Goal: Answer question/provide support: Share knowledge or assist other users

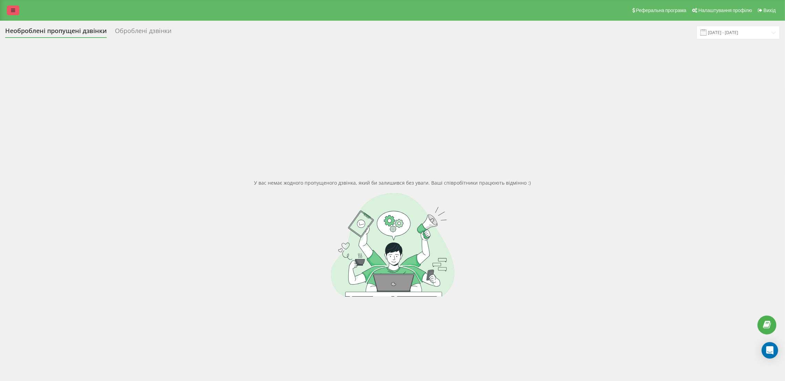
click at [14, 11] on icon at bounding box center [13, 10] width 4 height 5
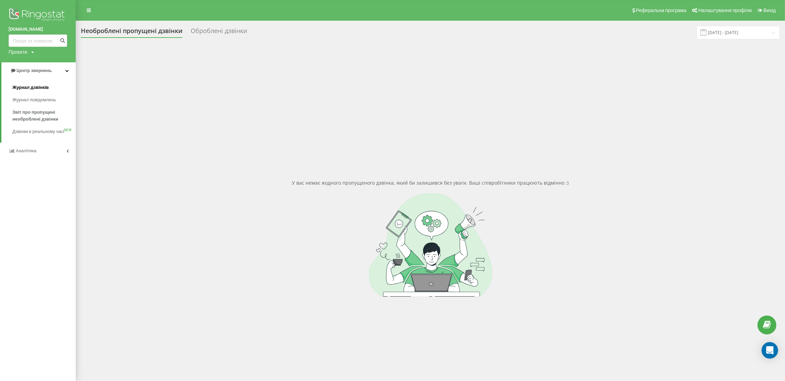
click at [36, 86] on span "Журнал дзвінків" at bounding box center [30, 87] width 36 height 7
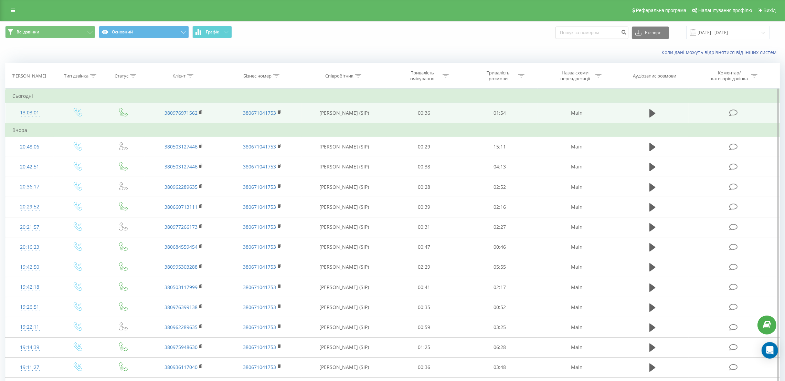
click at [730, 114] on icon at bounding box center [733, 112] width 9 height 7
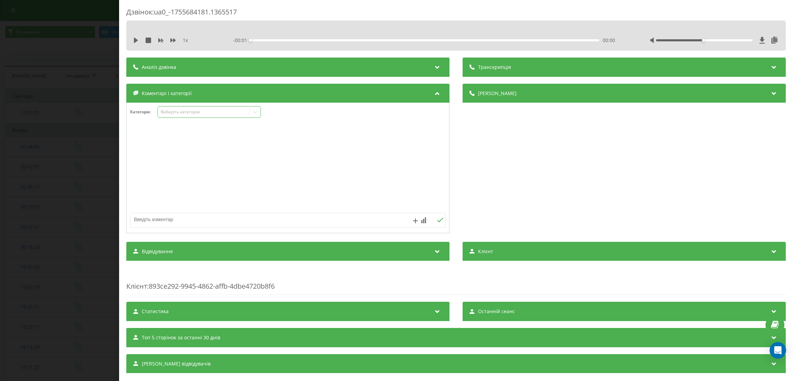
click at [179, 111] on div "Виберіть категорію" at bounding box center [203, 112] width 86 height 6
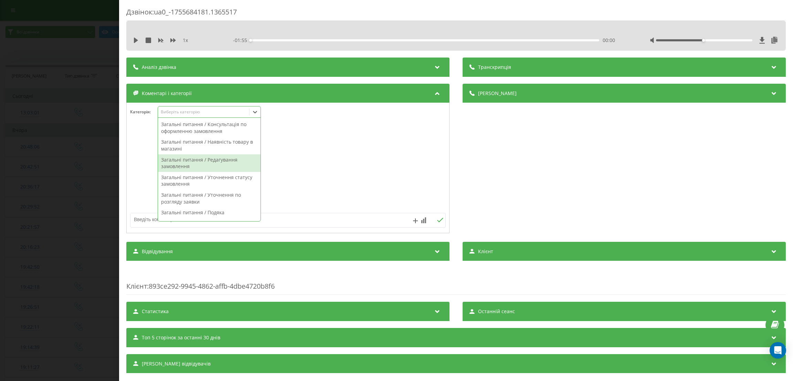
click at [227, 165] on div "Загальні питання / Редагування замовлення" at bounding box center [209, 163] width 103 height 18
click at [167, 163] on div "Загальні питання / Редагування замовлення" at bounding box center [209, 163] width 103 height 18
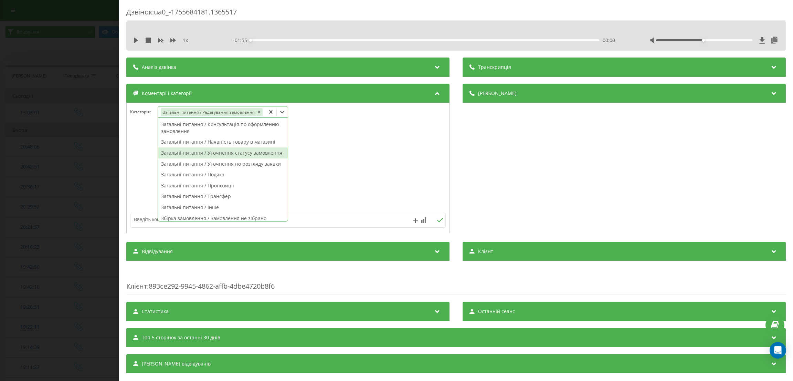
click at [126, 155] on div "Категорія : option Загальні питання / Редагування замовлення, selected. 37 resu…" at bounding box center [287, 168] width 323 height 130
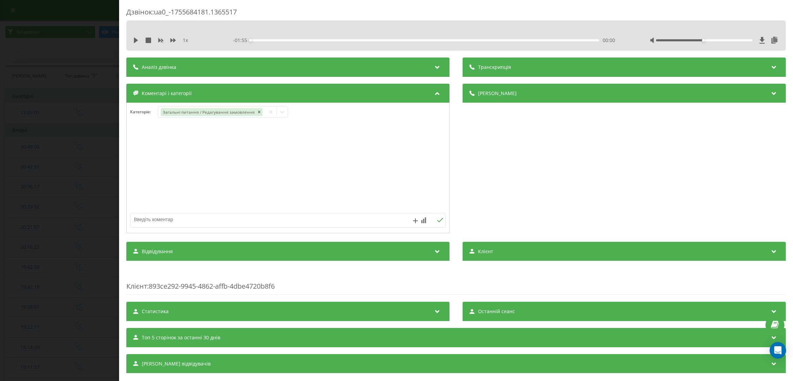
click at [51, 165] on div "Дзвінок : ua0_-1755684181.1365517 1 x - 01:55 00:00 00:00 Транскрипція Для AI-а…" at bounding box center [396, 190] width 793 height 381
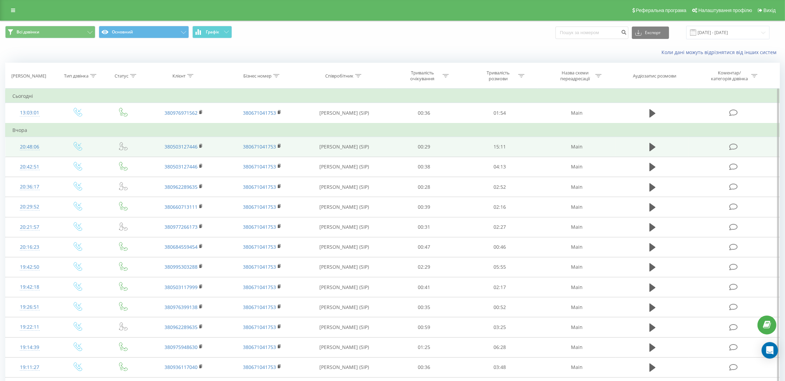
click at [733, 148] on icon at bounding box center [733, 146] width 9 height 7
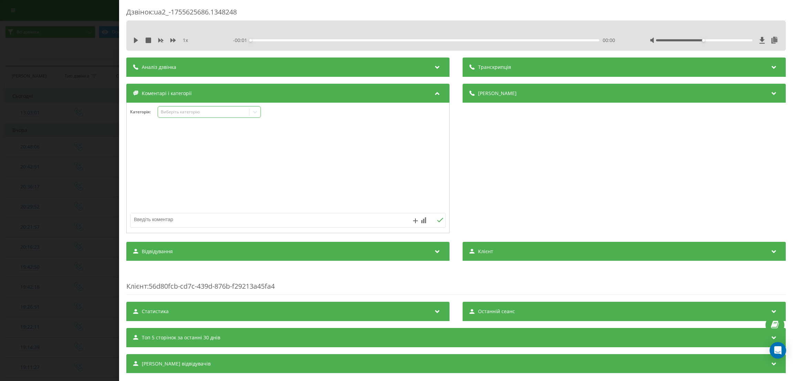
click at [189, 113] on div "Виберіть категорію" at bounding box center [203, 112] width 86 height 6
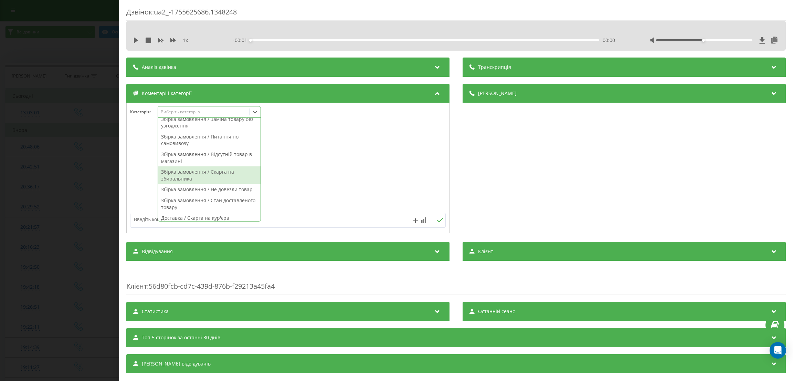
scroll to position [206, 0]
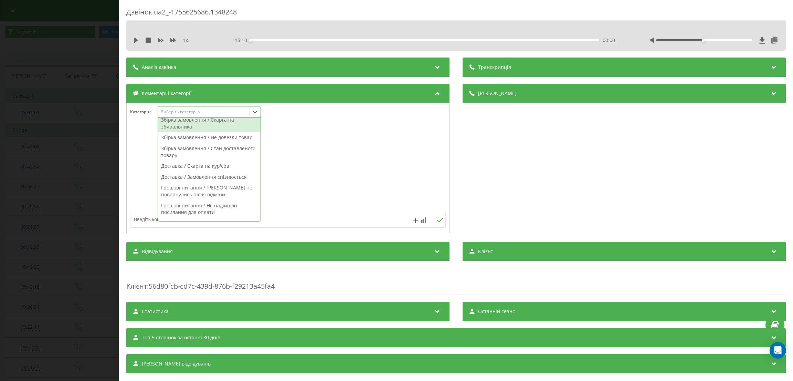
click at [199, 125] on div "Збірка замовлення / Скарга на збиральника" at bounding box center [209, 123] width 103 height 18
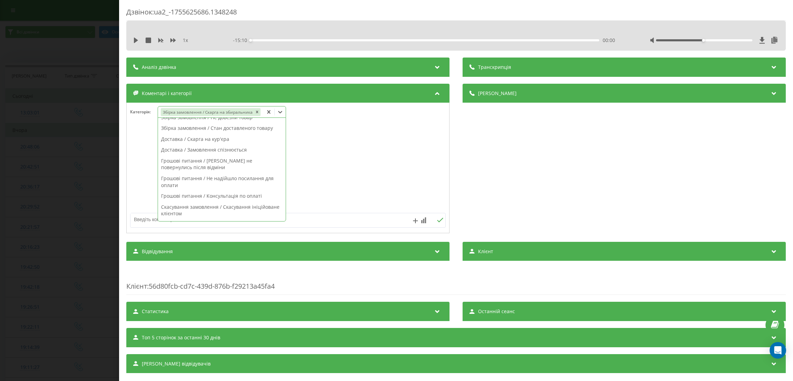
click at [82, 146] on div "Дзвінок : ua2_-1755625686.1348248 1 x - 15:10 00:00 00:00 Транскрипція Для AI-а…" at bounding box center [396, 190] width 793 height 381
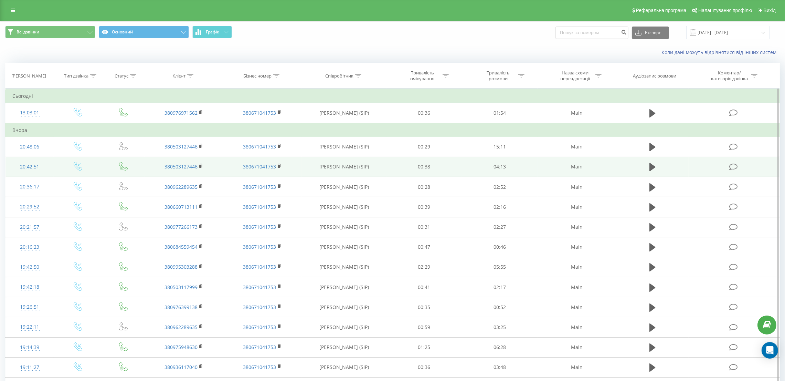
click at [734, 167] on icon at bounding box center [733, 166] width 9 height 7
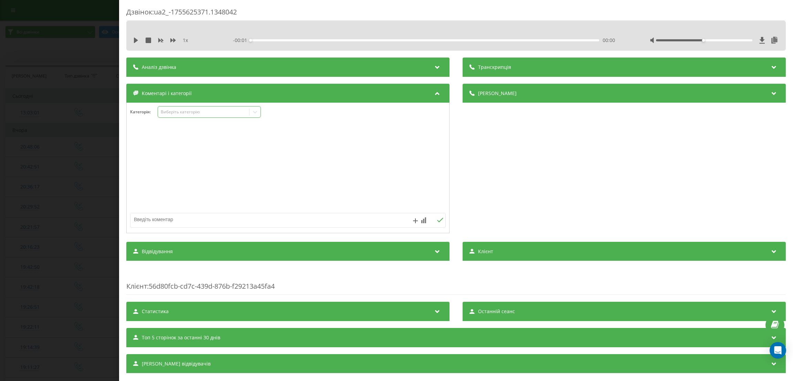
click at [191, 115] on div "Виберіть категорію" at bounding box center [203, 112] width 86 height 6
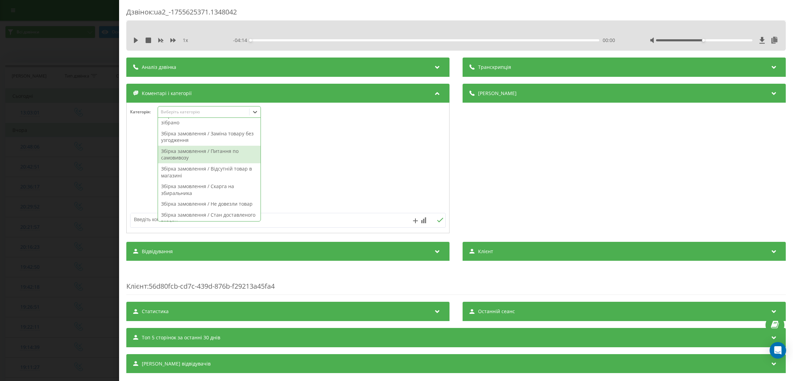
scroll to position [155, 0]
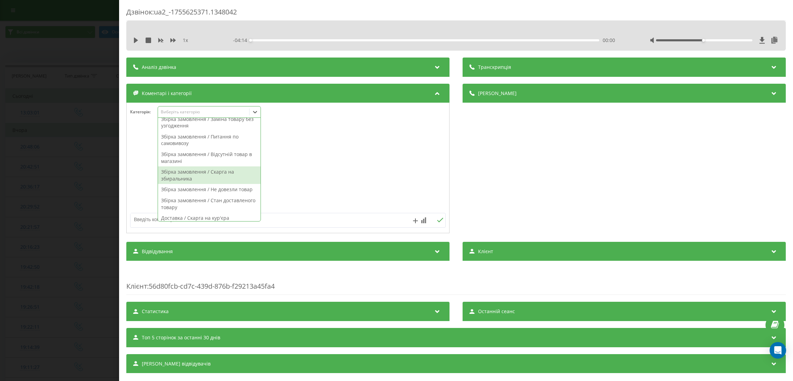
click at [207, 177] on div "Збірка замовлення / Скарга на збиральника" at bounding box center [209, 175] width 103 height 18
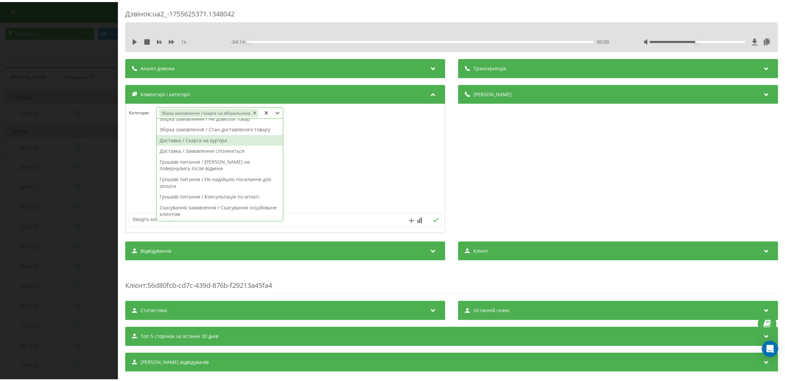
scroll to position [135, 0]
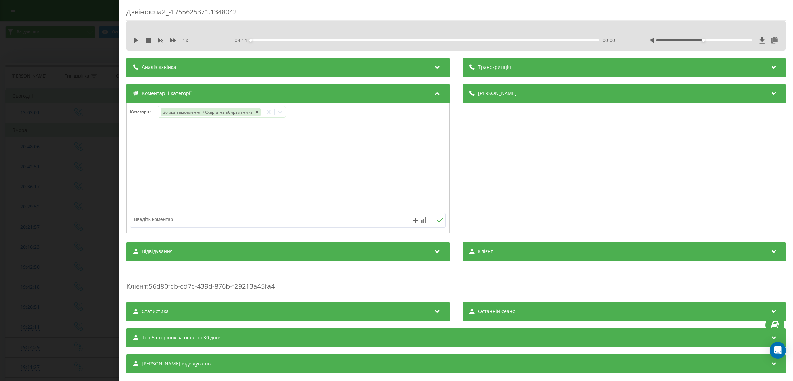
click at [137, 170] on div at bounding box center [288, 168] width 322 height 83
click at [40, 162] on div "Дзвінок : ua2_-1755625371.1348042 1 x - 04:14 00:00 00:00 Транскрипція Для AI-а…" at bounding box center [396, 190] width 793 height 381
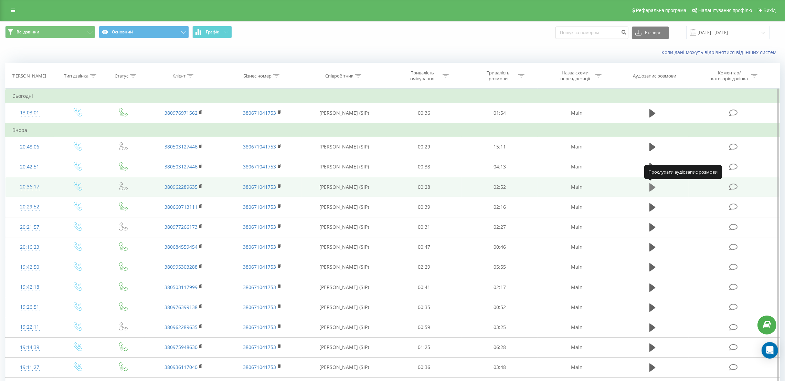
click at [651, 188] on icon at bounding box center [652, 187] width 6 height 8
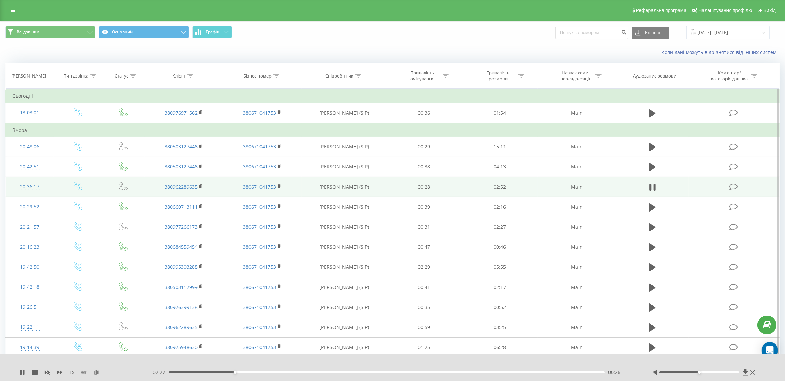
click at [733, 184] on icon at bounding box center [733, 186] width 9 height 7
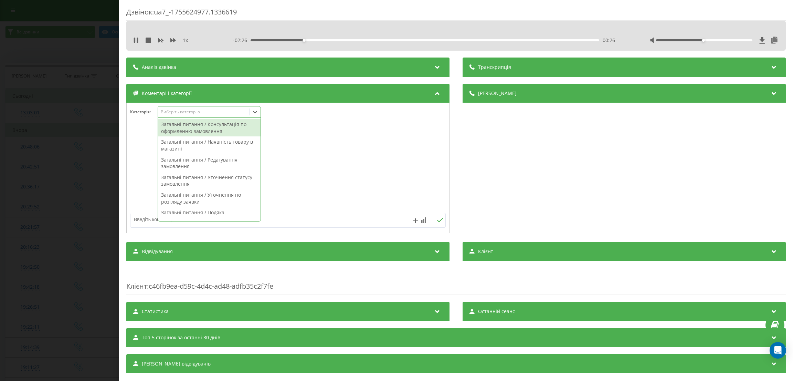
drag, startPoint x: 200, startPoint y: 113, endPoint x: 210, endPoint y: 140, distance: 29.3
click at [200, 113] on div "Виберіть категорію" at bounding box center [203, 112] width 86 height 6
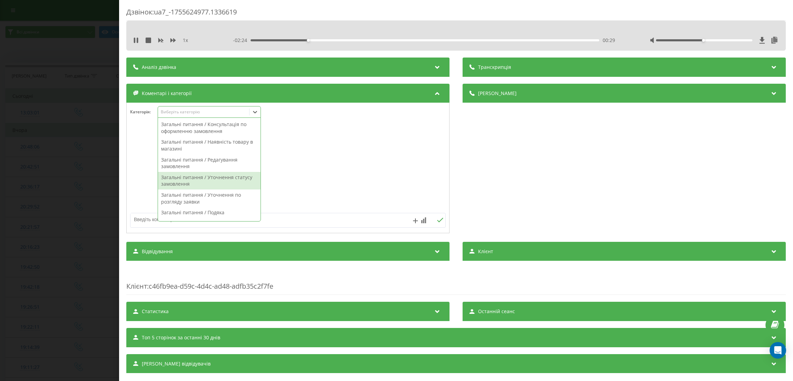
click at [218, 182] on div "Загальні питання / Уточнення статусу замовлення" at bounding box center [209, 181] width 103 height 18
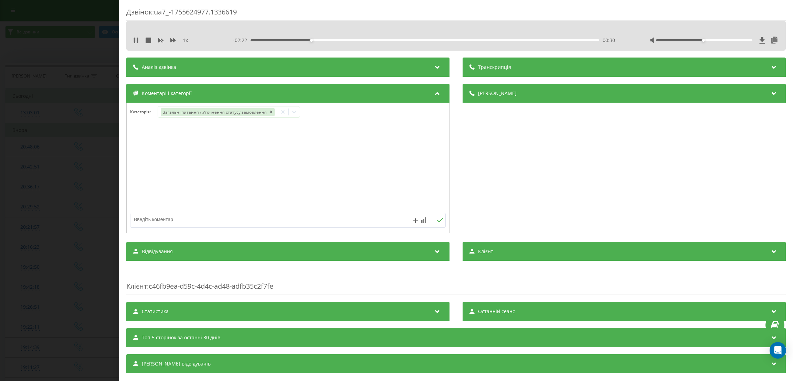
click at [139, 178] on div at bounding box center [288, 168] width 322 height 83
click at [97, 178] on div "Дзвінок : ua7_-1755624977.1336619 1 x - 02:22 00:30 00:30 Транскрипція Для AI-а…" at bounding box center [396, 190] width 793 height 381
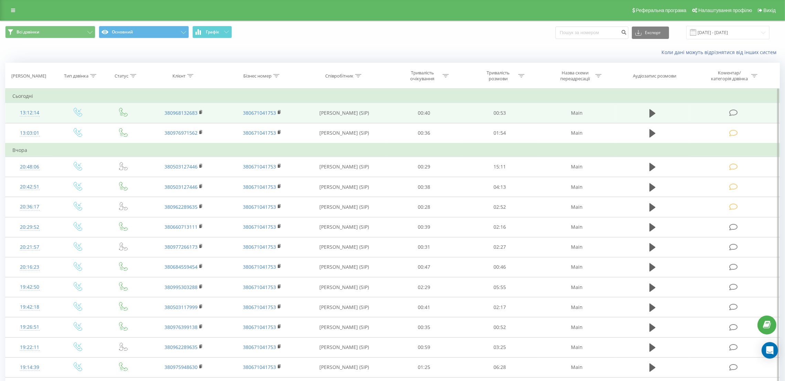
click at [735, 112] on icon at bounding box center [733, 112] width 9 height 7
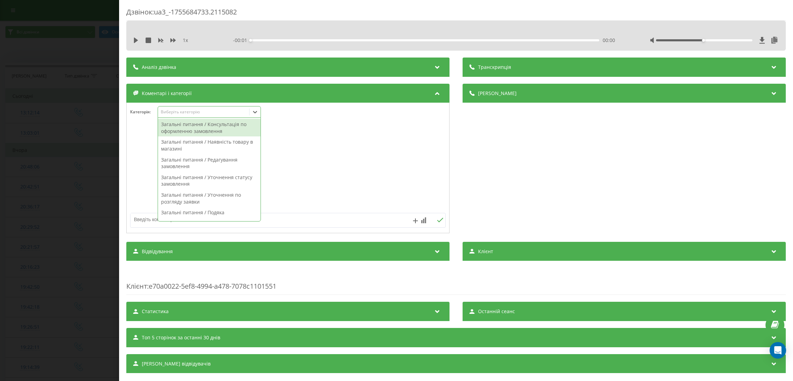
click at [212, 114] on div "Виберіть категорію" at bounding box center [203, 112] width 86 height 6
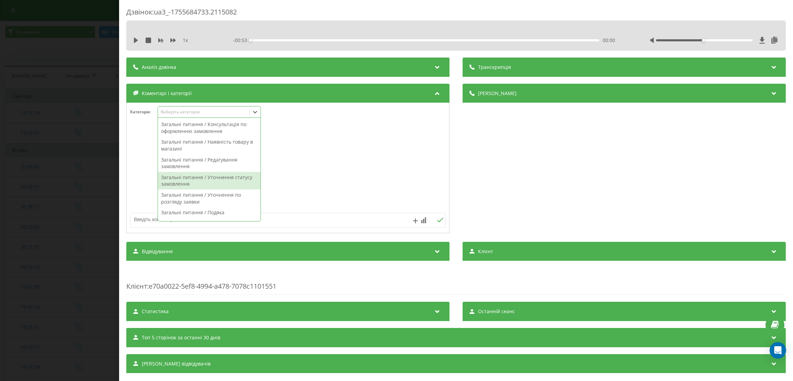
click at [213, 185] on div "Загальні питання / Уточнення статусу замовлення" at bounding box center [209, 181] width 103 height 18
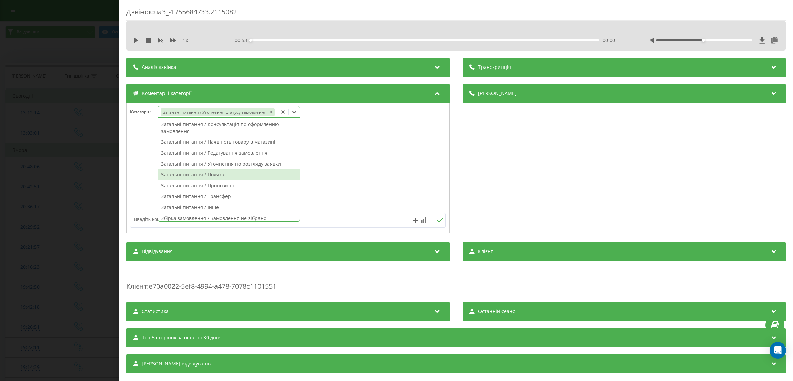
drag, startPoint x: 332, startPoint y: 173, endPoint x: 308, endPoint y: 205, distance: 39.1
click at [331, 174] on div at bounding box center [288, 168] width 322 height 83
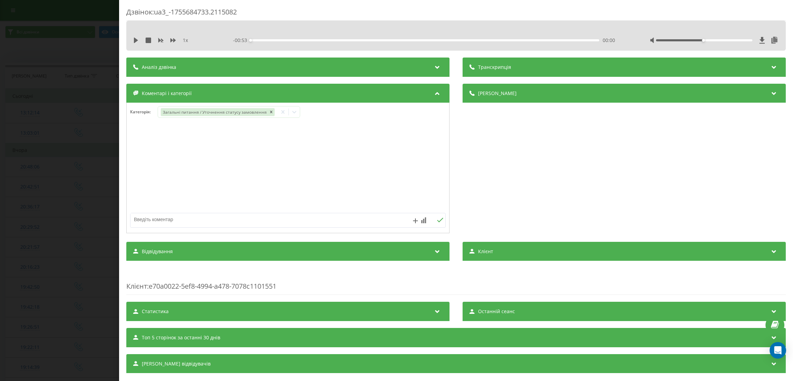
click at [292, 211] on div at bounding box center [288, 179] width 322 height 104
click at [290, 217] on textarea at bounding box center [256, 219] width 252 height 12
type textarea "НП не відвантажено"
click at [44, 211] on div "Дзвінок : ua3_-1755684733.2115082 1 x - 00:53 00:00 00:00 Транскрипція Для AI-а…" at bounding box center [396, 190] width 793 height 381
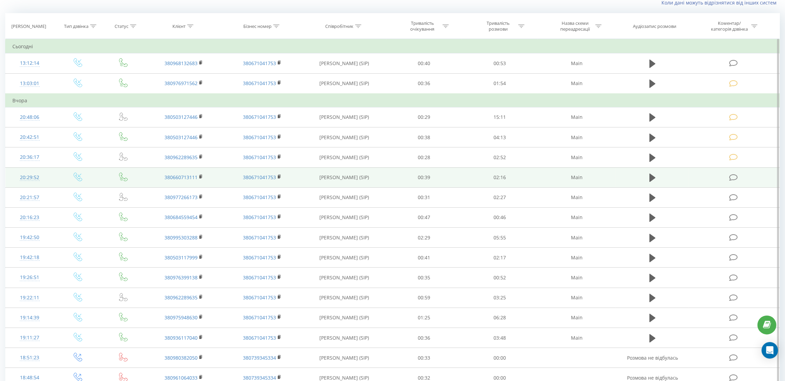
scroll to position [52, 0]
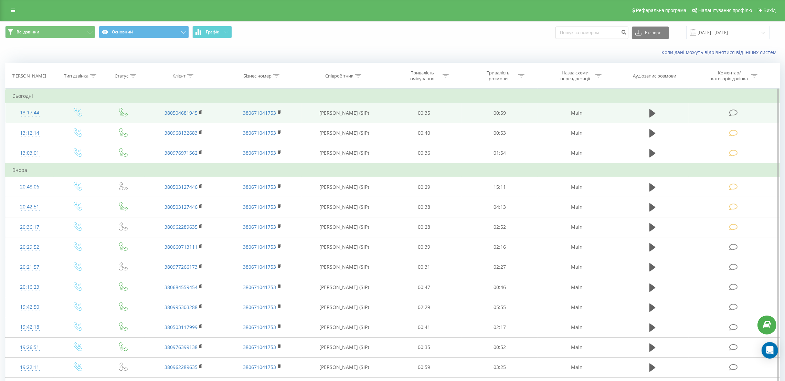
click at [734, 110] on icon at bounding box center [733, 112] width 9 height 7
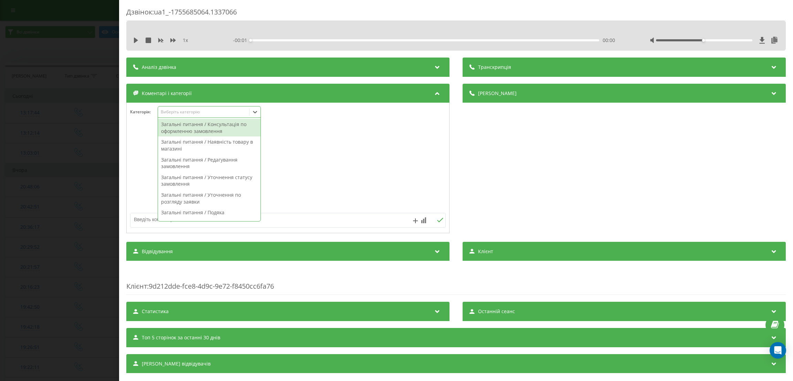
click at [185, 110] on div "Виберіть категорію" at bounding box center [203, 112] width 86 height 6
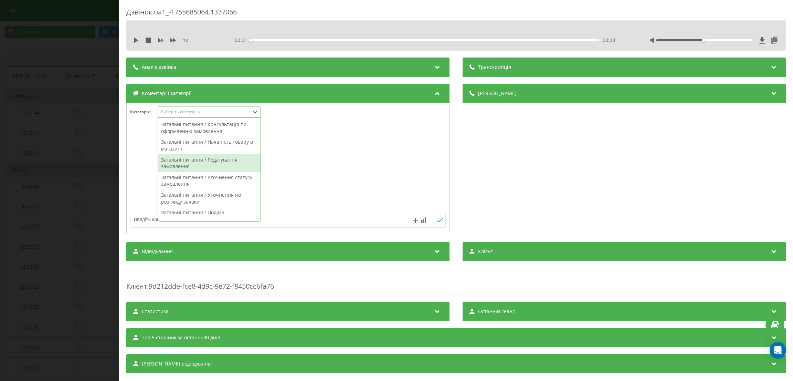
click at [209, 163] on div "Загальні питання / Редагування замовлення" at bounding box center [209, 163] width 103 height 18
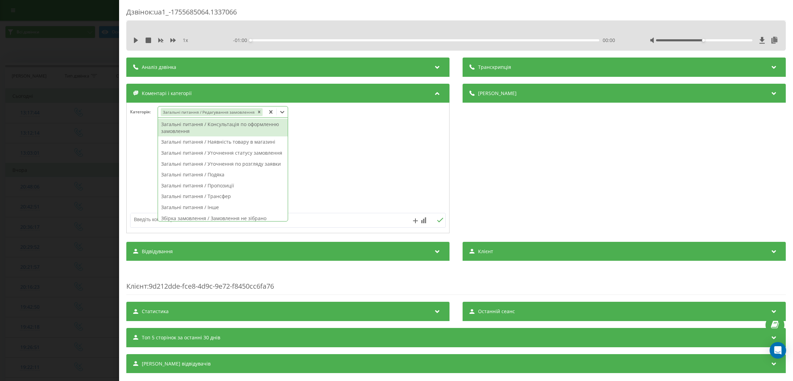
click at [144, 159] on div at bounding box center [288, 168] width 322 height 83
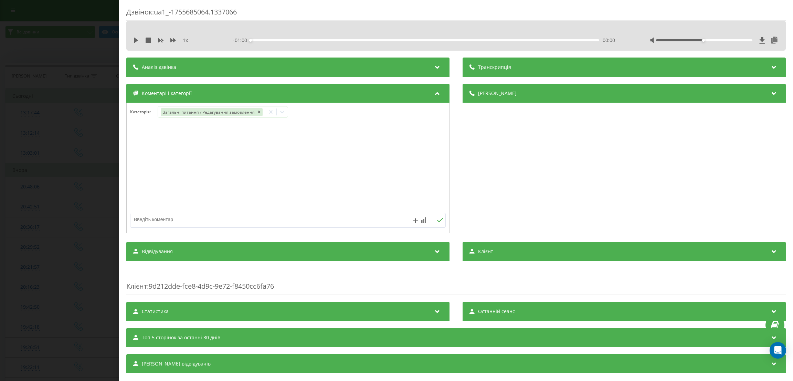
click at [198, 219] on textarea at bounding box center [256, 219] width 252 height 12
type textarea "кл попросив перенести замовлення"
click at [87, 173] on div "Дзвінок : ua1_-1755685064.1337066 1 x - 01:00 00:00 00:00 Транскрипція Для AI-а…" at bounding box center [396, 190] width 793 height 381
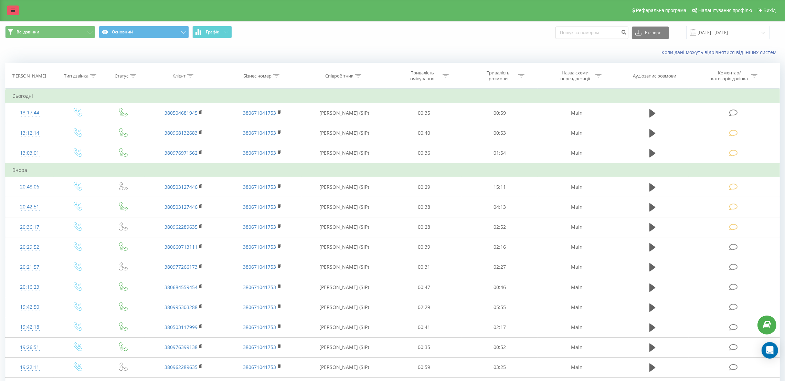
click at [11, 11] on icon at bounding box center [13, 10] width 4 height 5
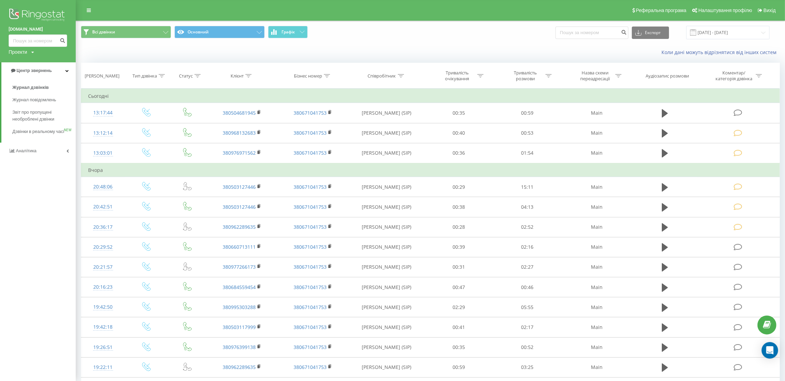
click at [98, 49] on div "Коли дані можуть відрізнятися вiд інших систем" at bounding box center [430, 52] width 709 height 17
click at [85, 3] on div "Реферальна програма Налаштування профілю Вихід" at bounding box center [392, 10] width 785 height 21
click at [83, 7] on link at bounding box center [89, 11] width 12 height 10
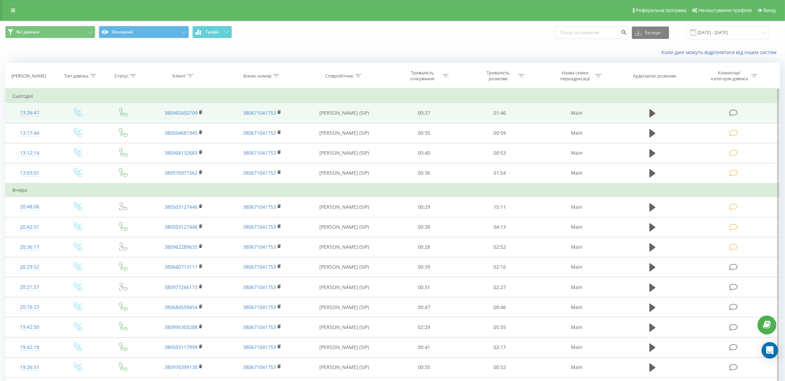
click at [732, 113] on icon at bounding box center [733, 112] width 9 height 7
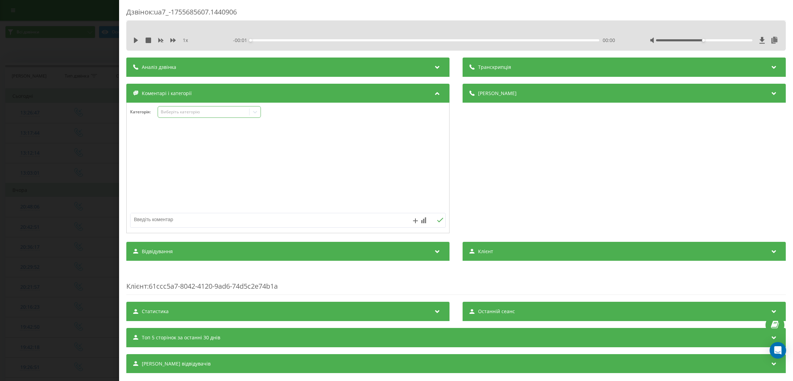
click at [186, 107] on div "Виберіть категорію" at bounding box center [209, 112] width 103 height 12
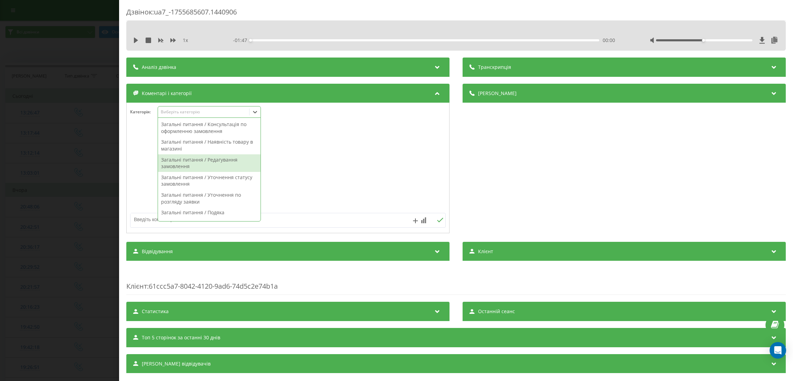
click at [227, 161] on div "Загальні питання / Редагування замовлення" at bounding box center [209, 163] width 103 height 18
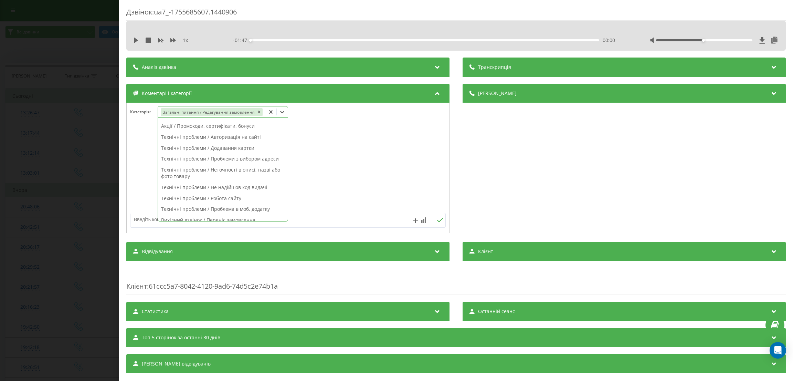
scroll to position [309, 0]
click at [251, 115] on div "Акції / Промокоди, сертифікати, бонуси" at bounding box center [223, 109] width 130 height 11
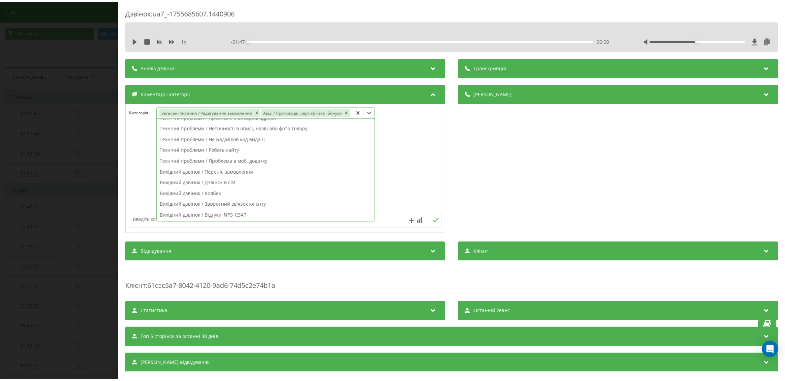
scroll to position [255, 0]
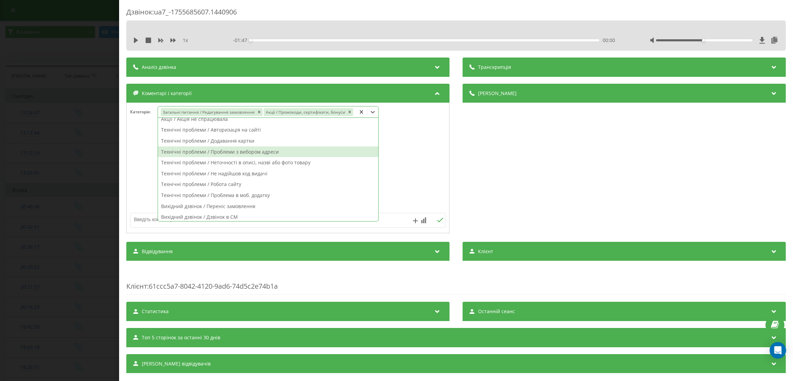
click at [407, 183] on div at bounding box center [288, 168] width 322 height 83
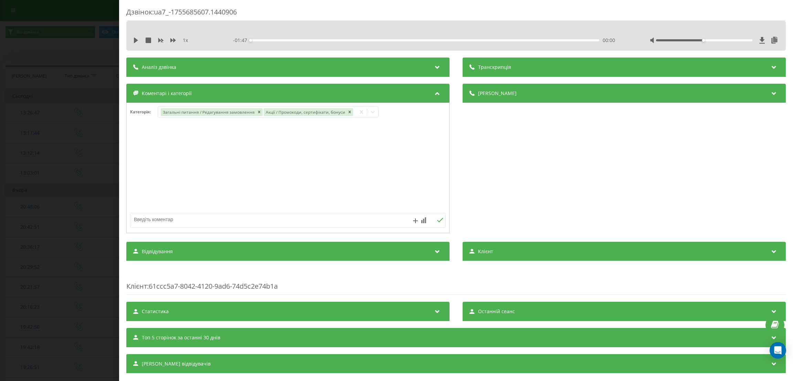
click at [342, 233] on div "Категорія : Загальні питання / Редагування замовлення Акції / Промокоди, сертиф…" at bounding box center [287, 168] width 323 height 130
click at [343, 227] on div at bounding box center [256, 220] width 252 height 14
click at [343, 222] on textarea at bounding box center [256, 219] width 252 height 12
type textarea "питання по використанню бонусів на замовлення і редагування замовлення"
click at [74, 175] on div "Дзвінок : ua7_-1755685607.1440906 1 x - 01:47 00:00 00:00 Транскрипція Для AI-а…" at bounding box center [396, 190] width 793 height 381
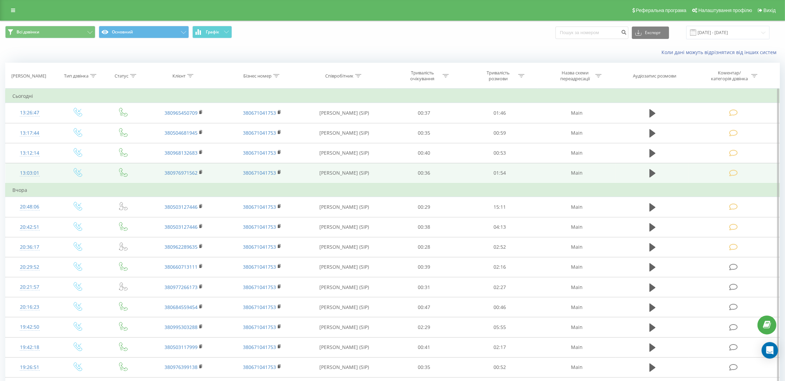
click at [732, 172] on icon at bounding box center [733, 172] width 9 height 7
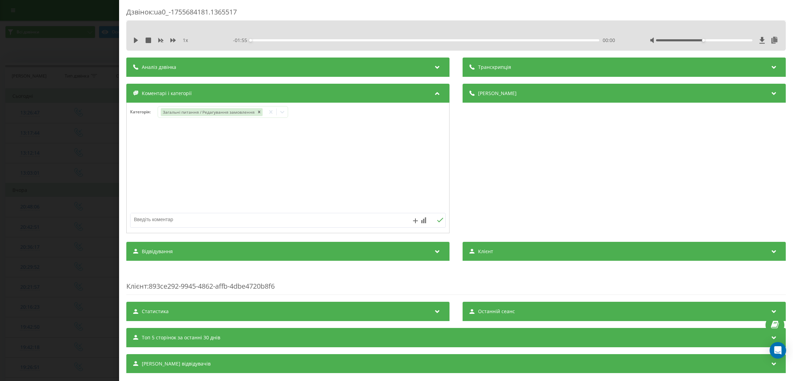
click at [98, 149] on div "Дзвінок : ua0_-1755684181.1365517 1 x - 01:55 00:00 00:00 Транскрипція Для AI-а…" at bounding box center [396, 190] width 793 height 381
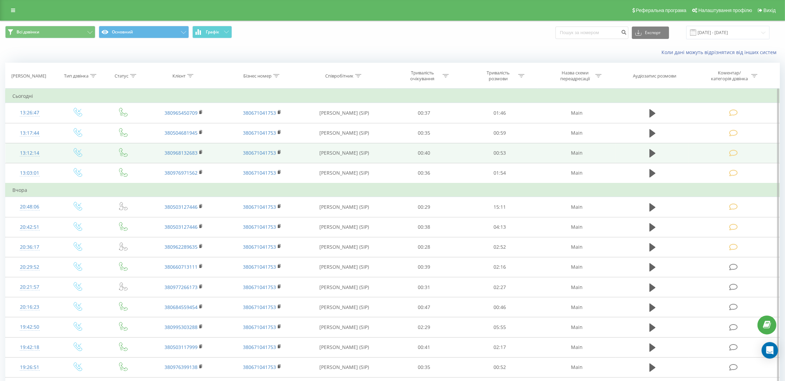
click at [733, 151] on icon at bounding box center [733, 152] width 9 height 7
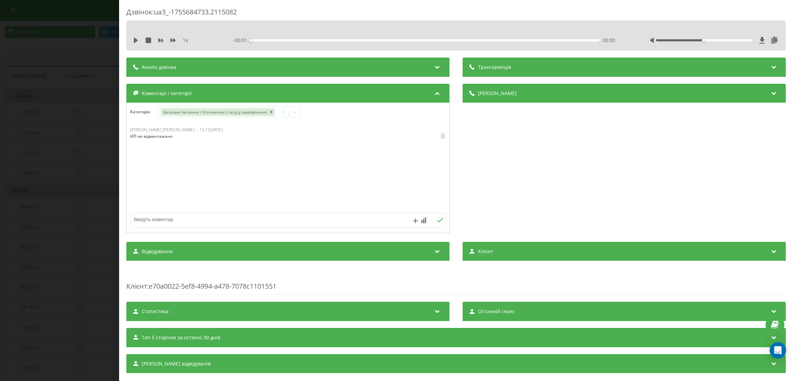
click at [70, 137] on div "Дзвінок : ua3_-1755684733.2115082 1 x - 00:01 00:00 00:00 Транскрипція Для AI-а…" at bounding box center [396, 190] width 793 height 381
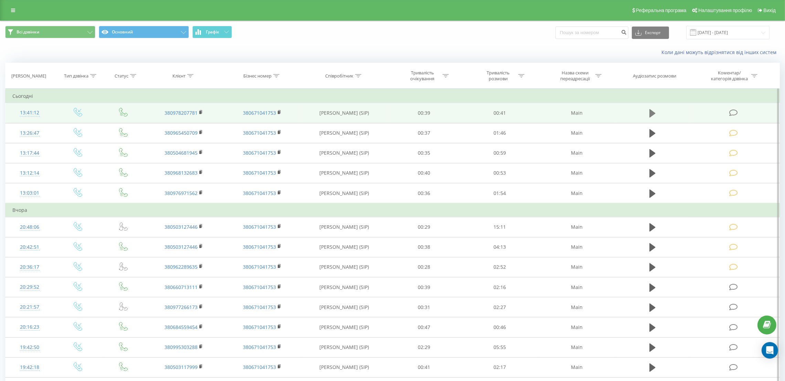
click at [653, 113] on icon at bounding box center [652, 113] width 6 height 8
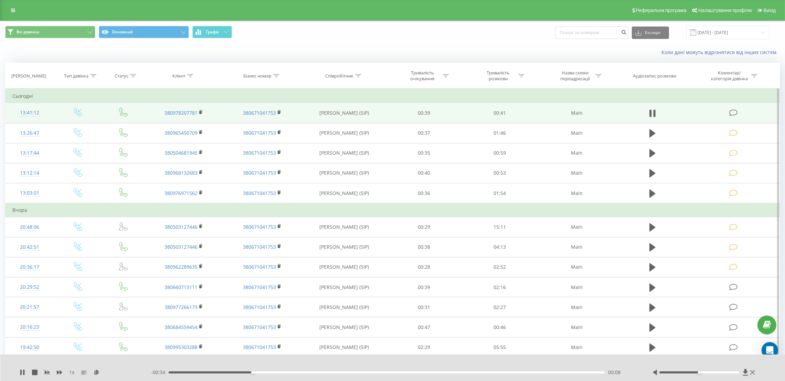
click at [734, 112] on icon at bounding box center [733, 112] width 9 height 7
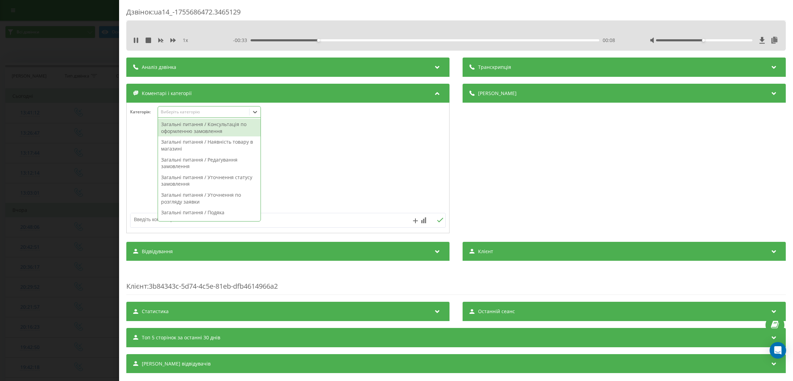
click at [210, 114] on div "Виберіть категорію" at bounding box center [203, 112] width 86 height 6
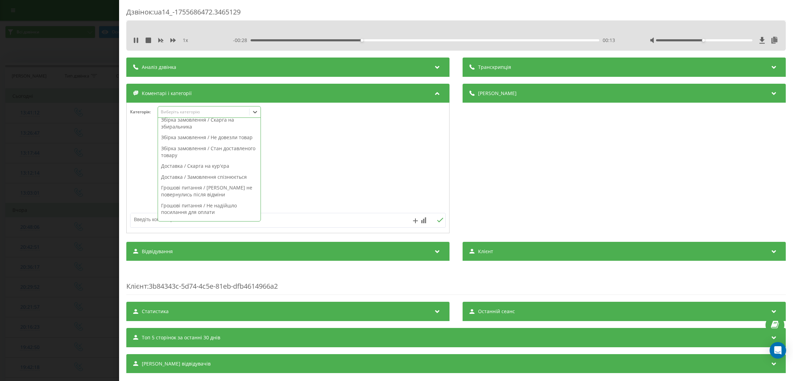
scroll to position [258, 0]
click at [219, 201] on div "Скасування замовлення / Скасування ініційоване клієнтом" at bounding box center [209, 193] width 103 height 18
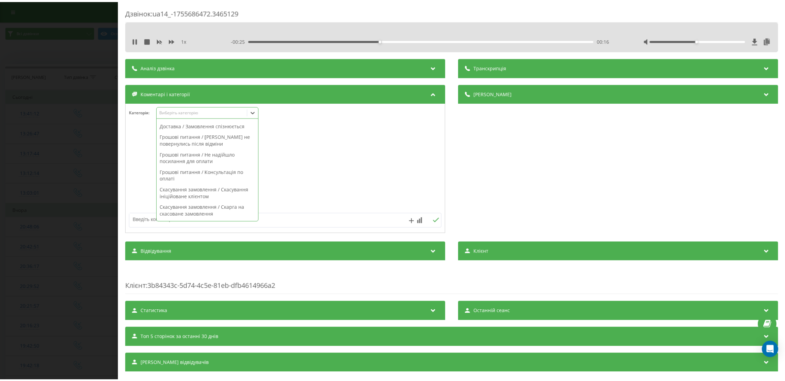
scroll to position [184, 0]
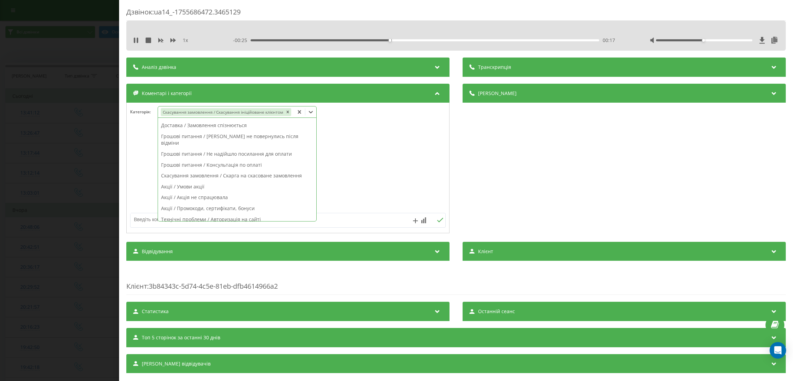
click at [371, 223] on textarea at bounding box center [256, 219] width 252 height 12
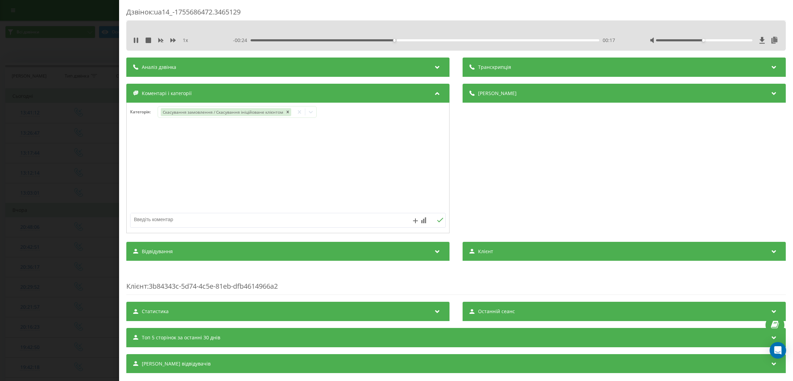
click at [371, 223] on textarea at bounding box center [256, 219] width 252 height 12
type textarea "замовлення задублювалися"
click at [92, 149] on div "Дзвінок : ua14_-1755686472.3465129 1 x - 00:19 00:22 00:22 Транскрипція Для AI-…" at bounding box center [396, 190] width 793 height 381
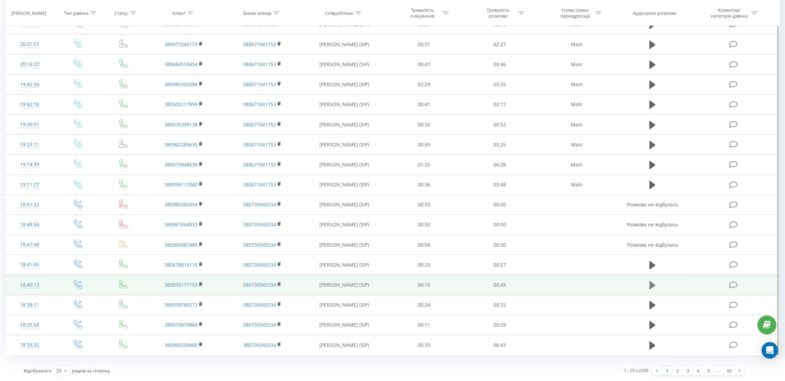
scroll to position [264, 0]
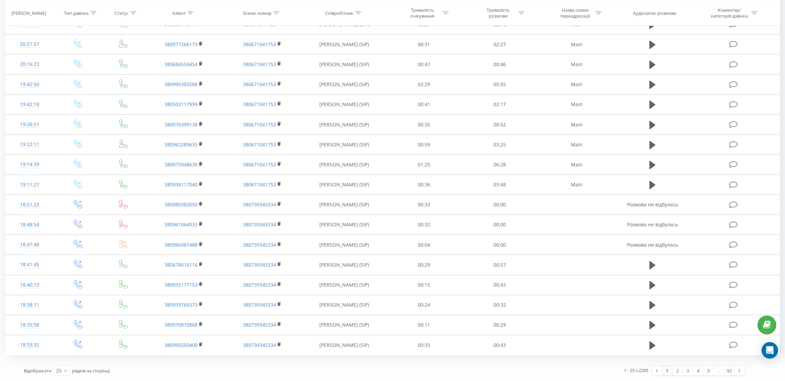
click at [680, 375] on div "1 2 3 4 5 … 92" at bounding box center [698, 370] width 94 height 10
click at [676, 369] on link "2" at bounding box center [677, 370] width 10 height 10
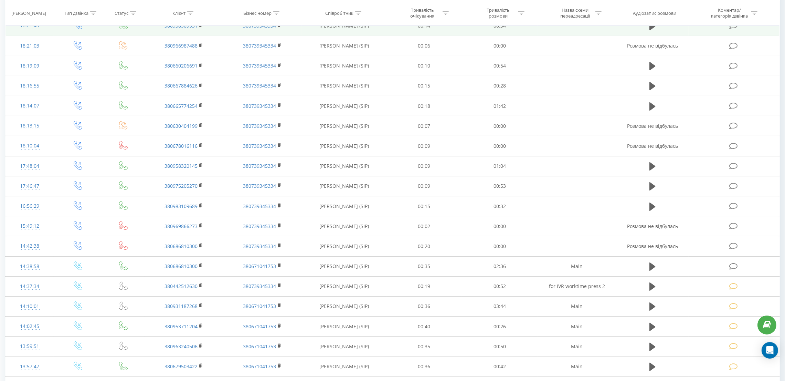
scroll to position [251, 0]
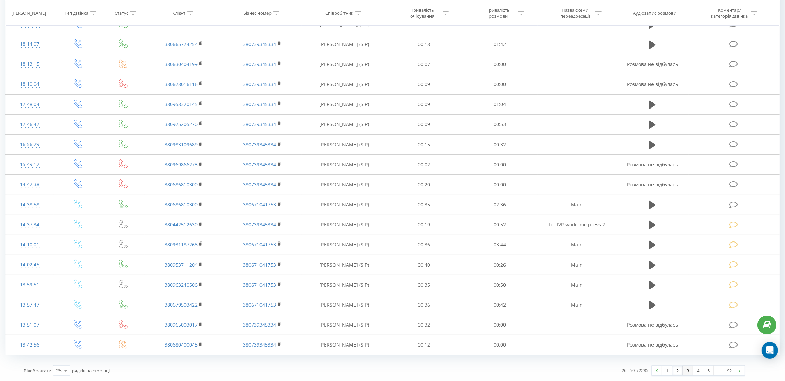
click at [688, 372] on link "3" at bounding box center [688, 370] width 10 height 10
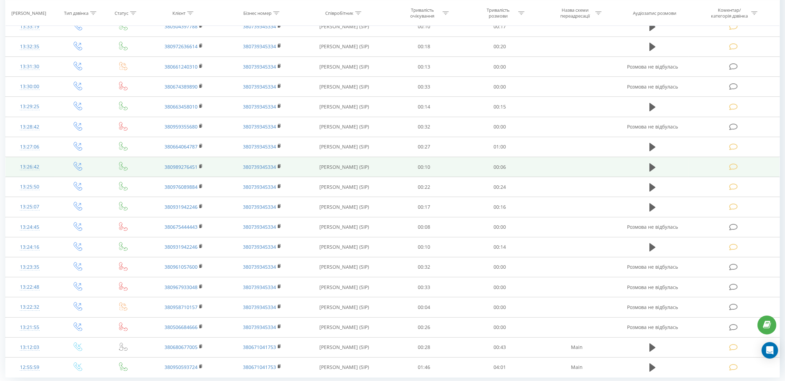
scroll to position [251, 0]
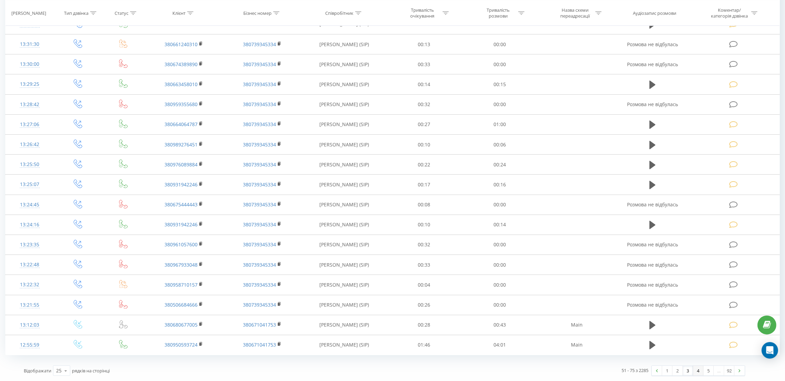
click at [701, 372] on link "4" at bounding box center [698, 370] width 10 height 10
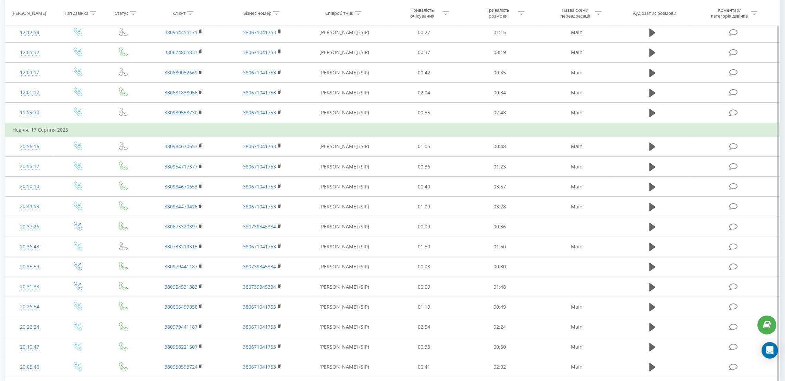
scroll to position [264, 0]
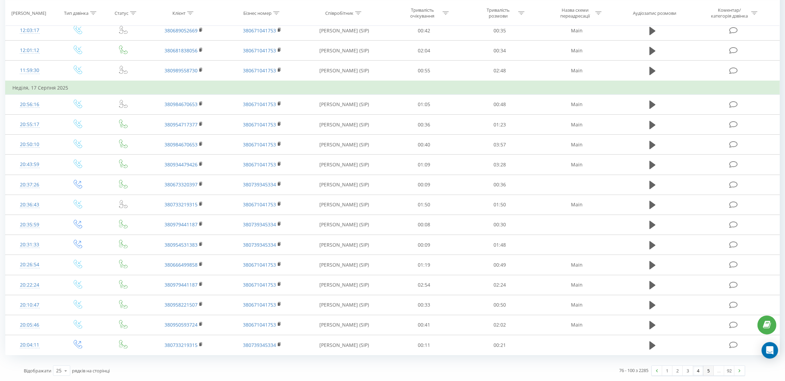
click at [709, 372] on link "5" at bounding box center [708, 370] width 10 height 10
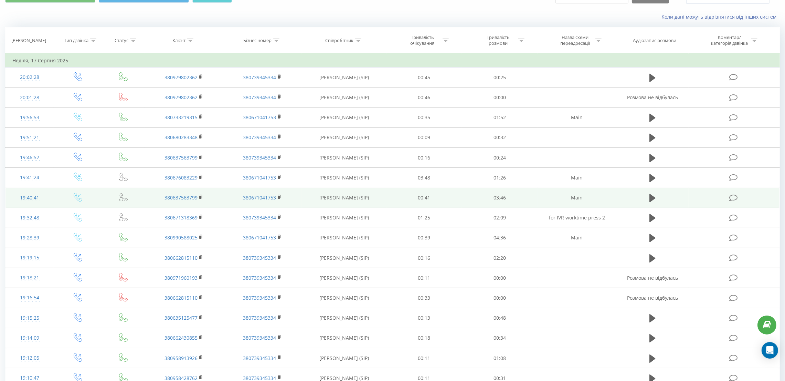
scroll to position [251, 0]
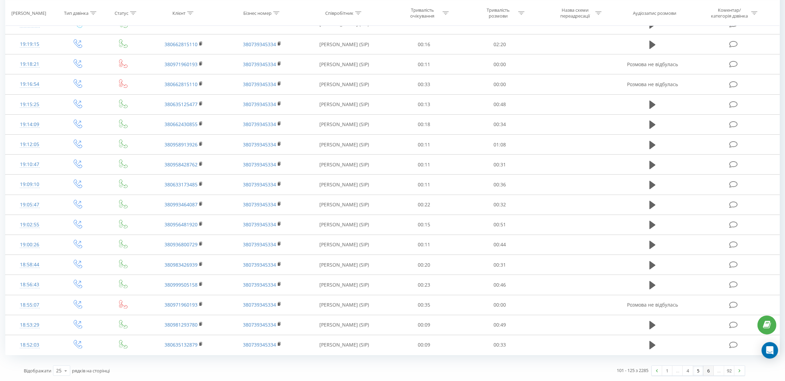
click at [709, 371] on link "6" at bounding box center [708, 370] width 10 height 10
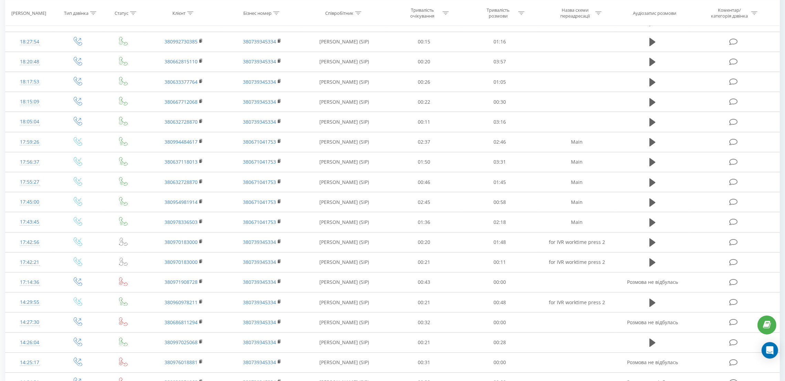
scroll to position [251, 0]
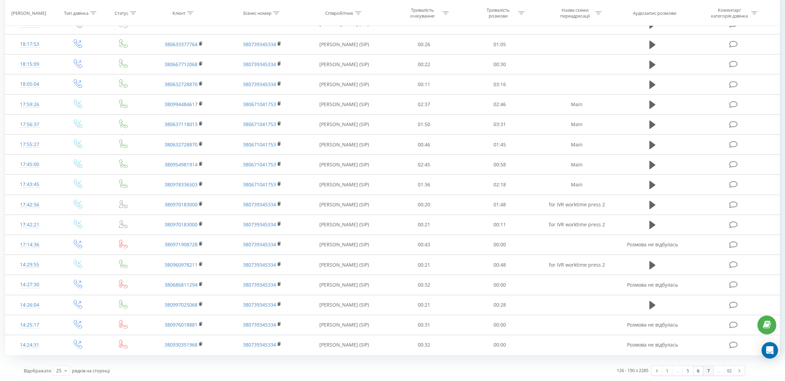
click at [708, 372] on link "7" at bounding box center [708, 370] width 10 height 10
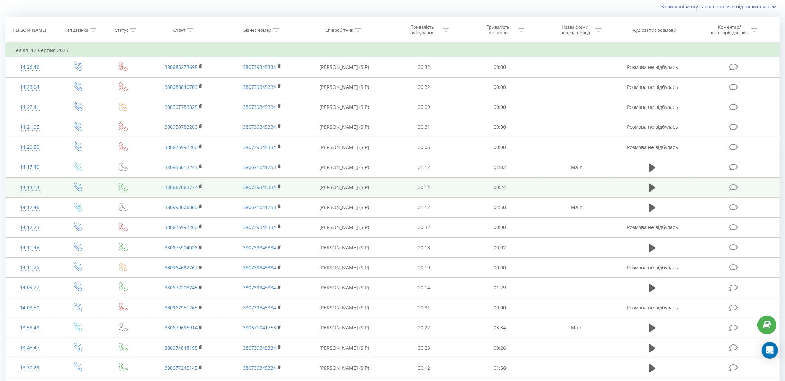
scroll to position [251, 0]
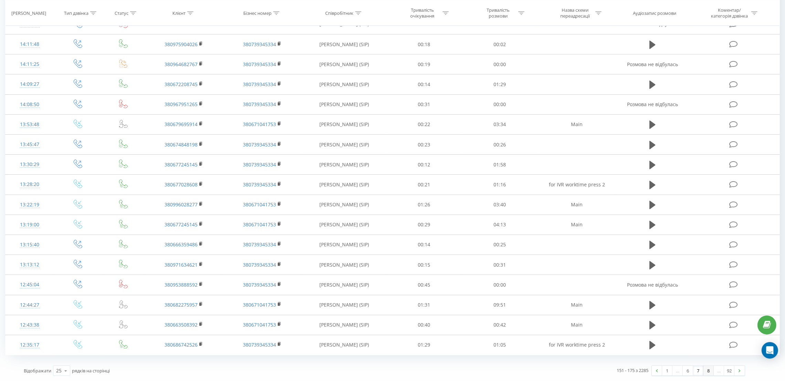
click at [710, 370] on link "8" at bounding box center [708, 370] width 10 height 10
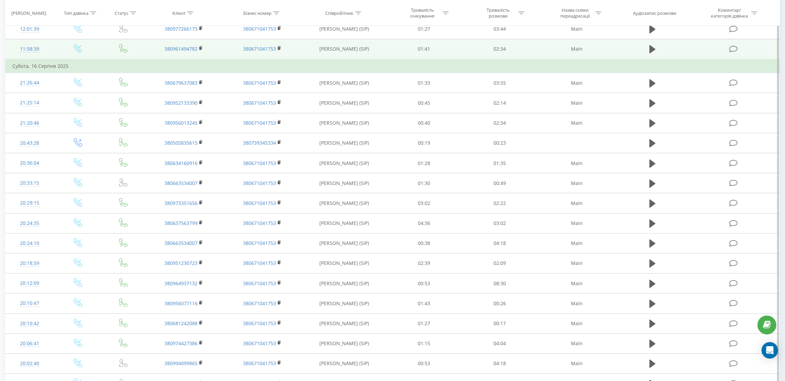
scroll to position [264, 0]
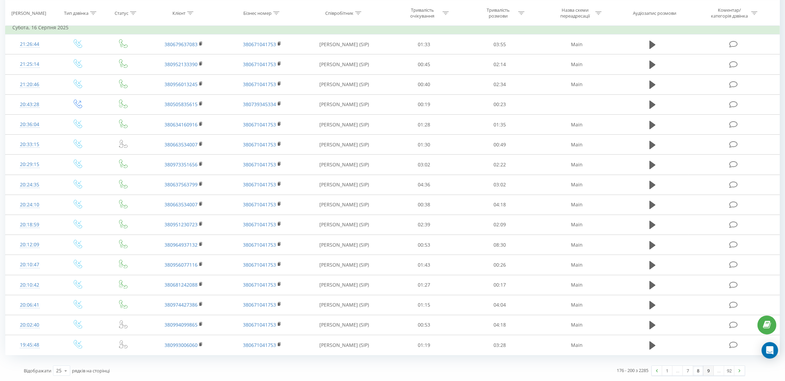
click at [710, 373] on link "9" at bounding box center [708, 370] width 10 height 10
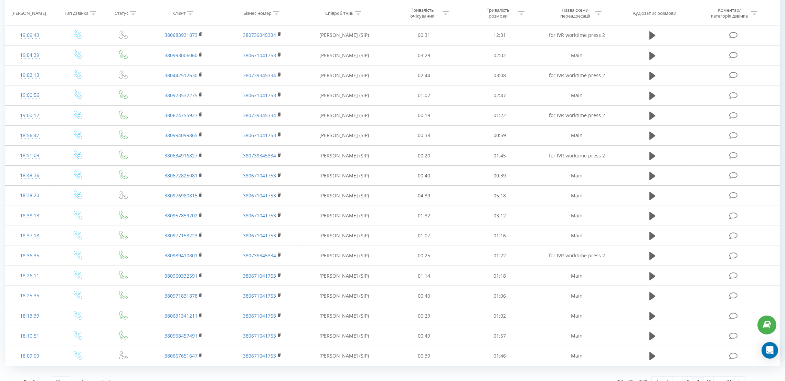
scroll to position [251, 0]
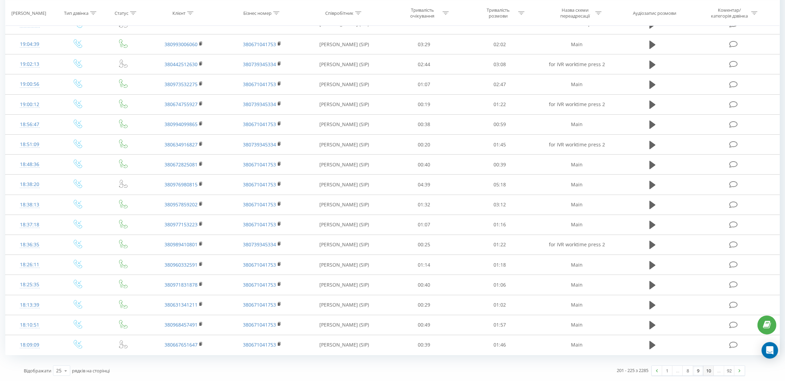
click at [708, 371] on link "10" at bounding box center [708, 370] width 10 height 10
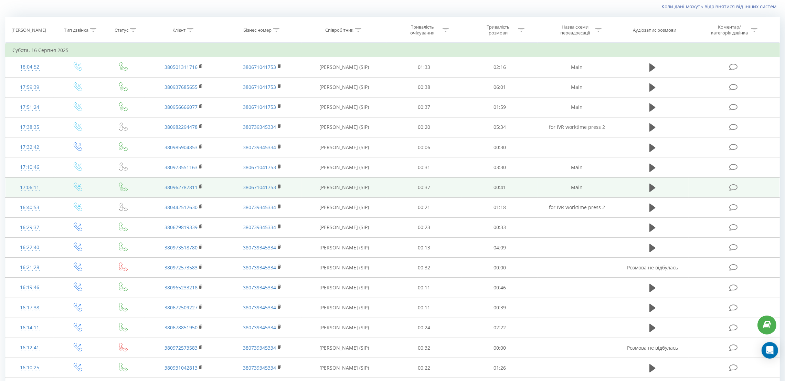
scroll to position [251, 0]
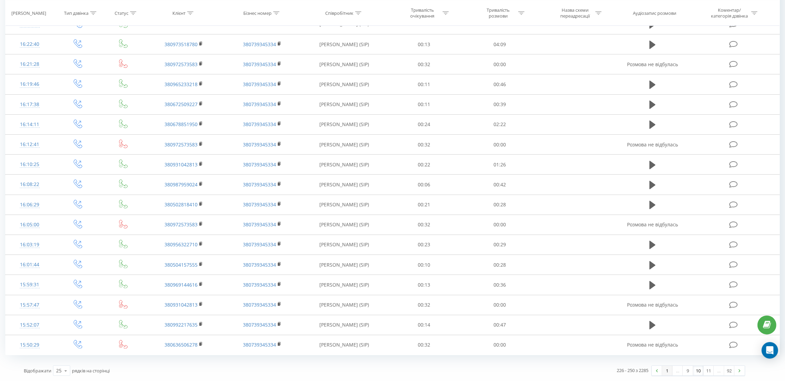
click at [667, 374] on link "1" at bounding box center [667, 370] width 10 height 10
